Goal: Information Seeking & Learning: Learn about a topic

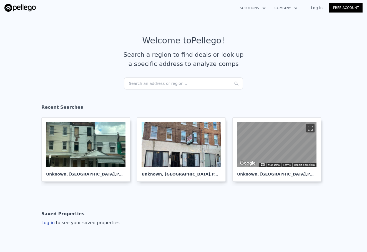
click at [319, 6] on link "Log In" at bounding box center [316, 8] width 25 height 6
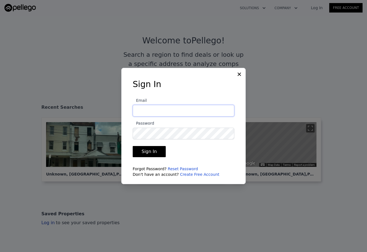
type input "[EMAIL_ADDRESS][DOMAIN_NAME]"
click at [148, 151] on button "Sign In" at bounding box center [149, 151] width 33 height 11
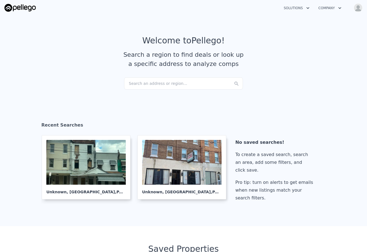
click at [181, 82] on div "Search an address or region..." at bounding box center [183, 83] width 119 height 12
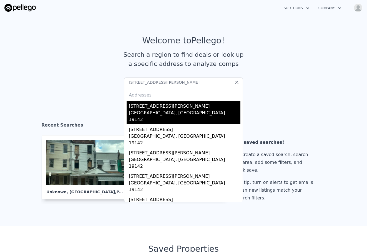
type input "[STREET_ADDRESS][PERSON_NAME]"
click at [169, 106] on div "[STREET_ADDRESS][PERSON_NAME]" at bounding box center [185, 105] width 112 height 9
